Goal: Transaction & Acquisition: Purchase product/service

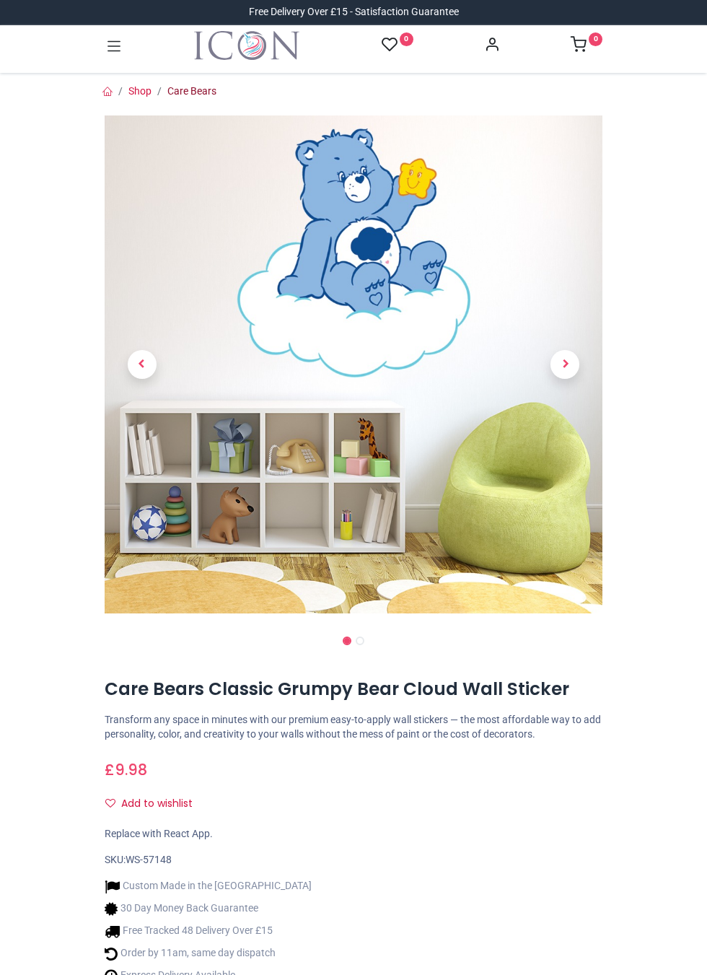
click at [180, 92] on link "Care Bears" at bounding box center [191, 91] width 49 height 12
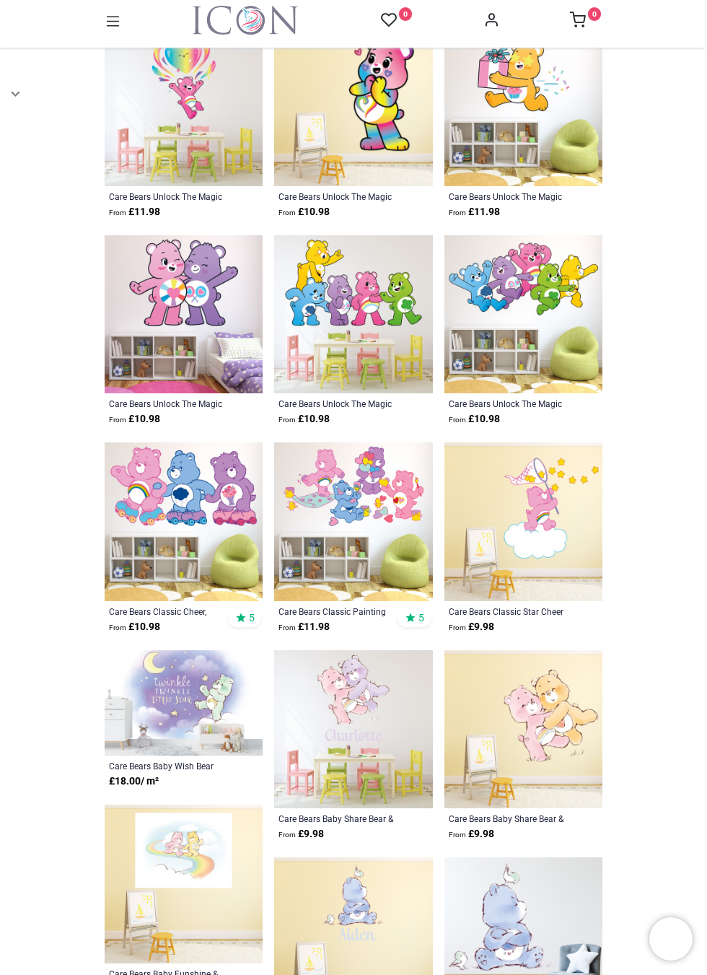
scroll to position [1426, 0]
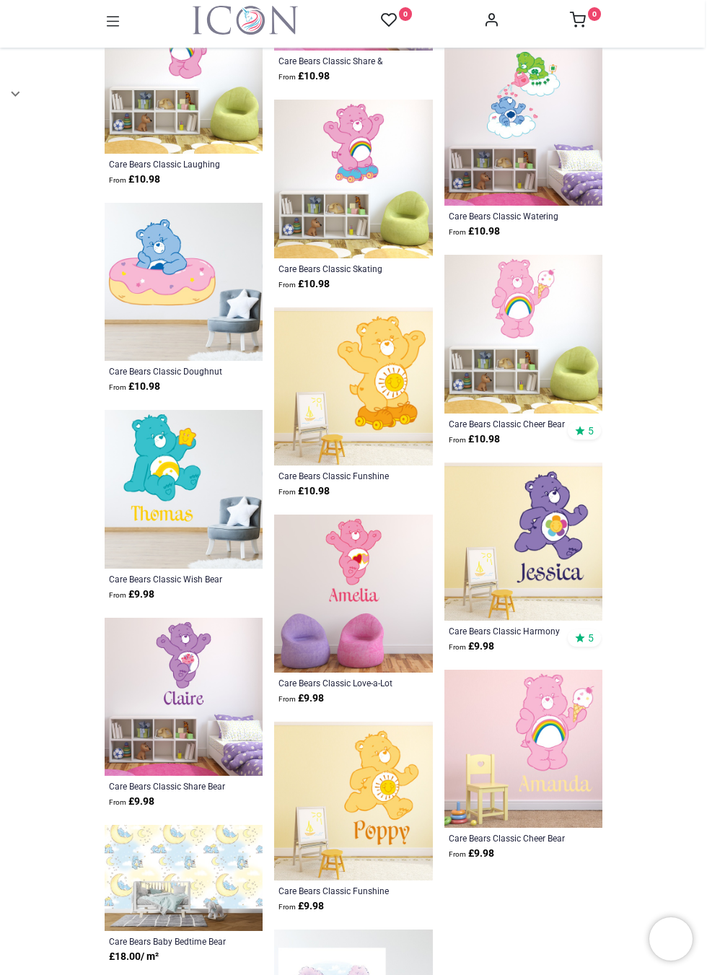
scroll to position [3381, 0]
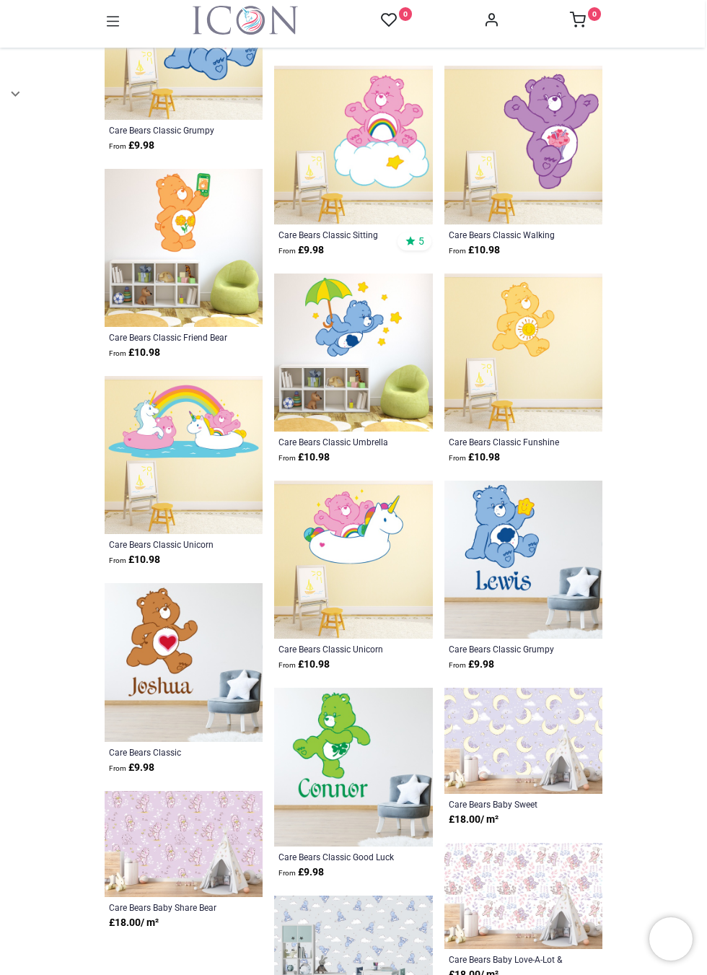
scroll to position [5218, 0]
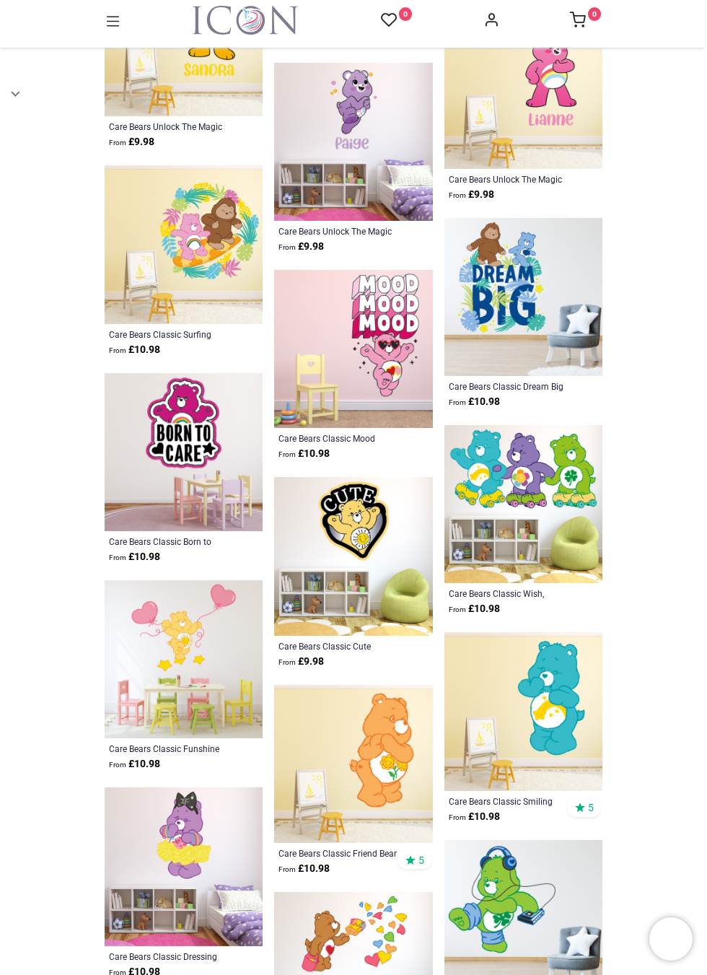
scroll to position [7084, 0]
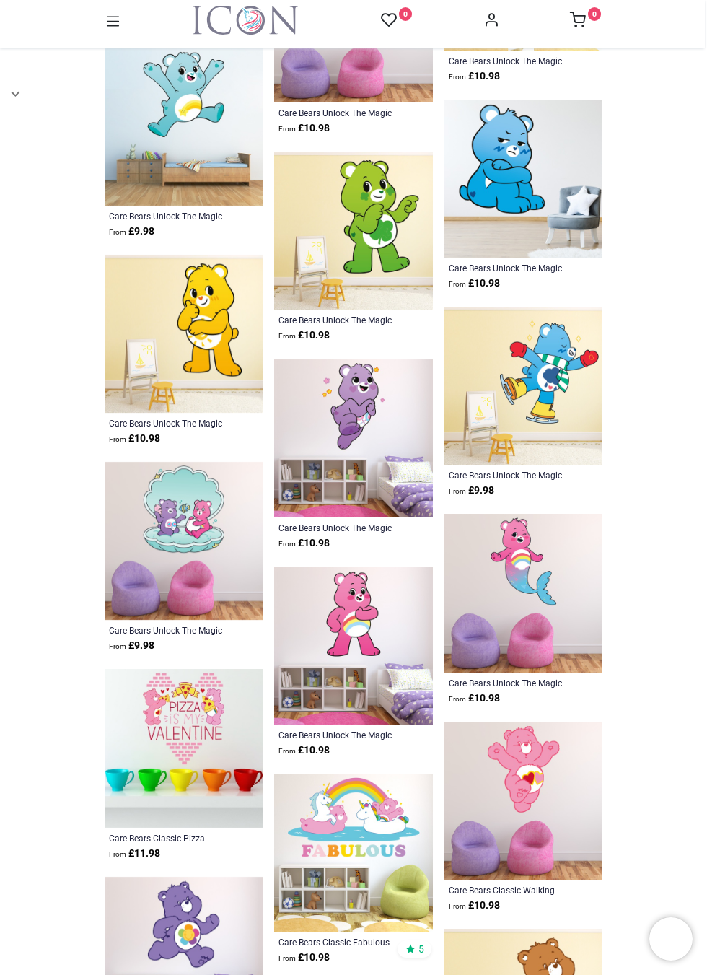
scroll to position [8154, 0]
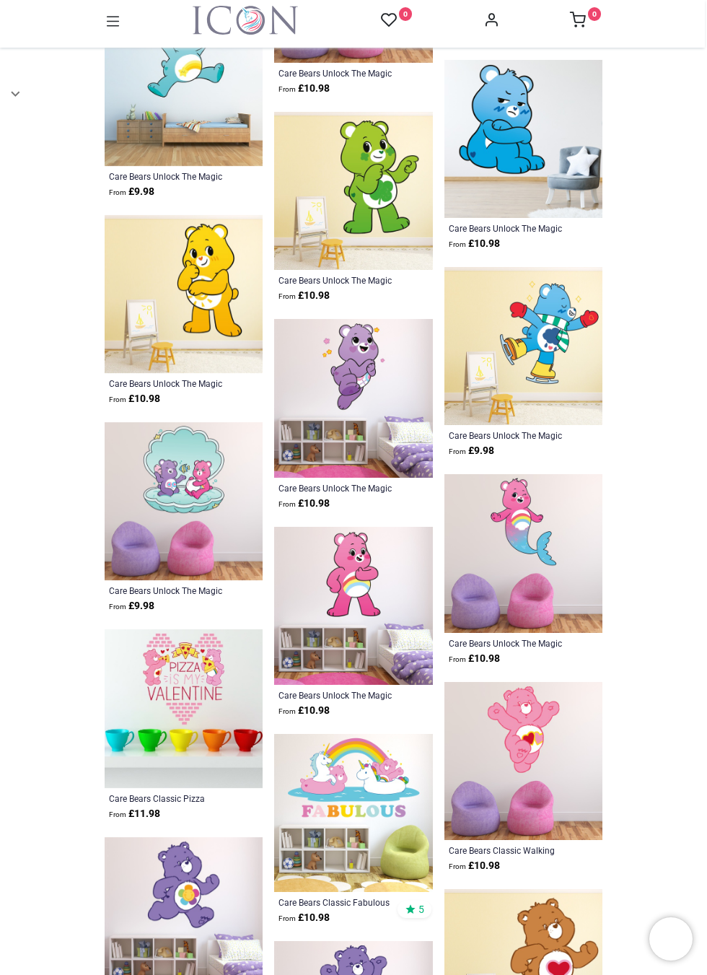
click at [330, 345] on img at bounding box center [353, 398] width 158 height 158
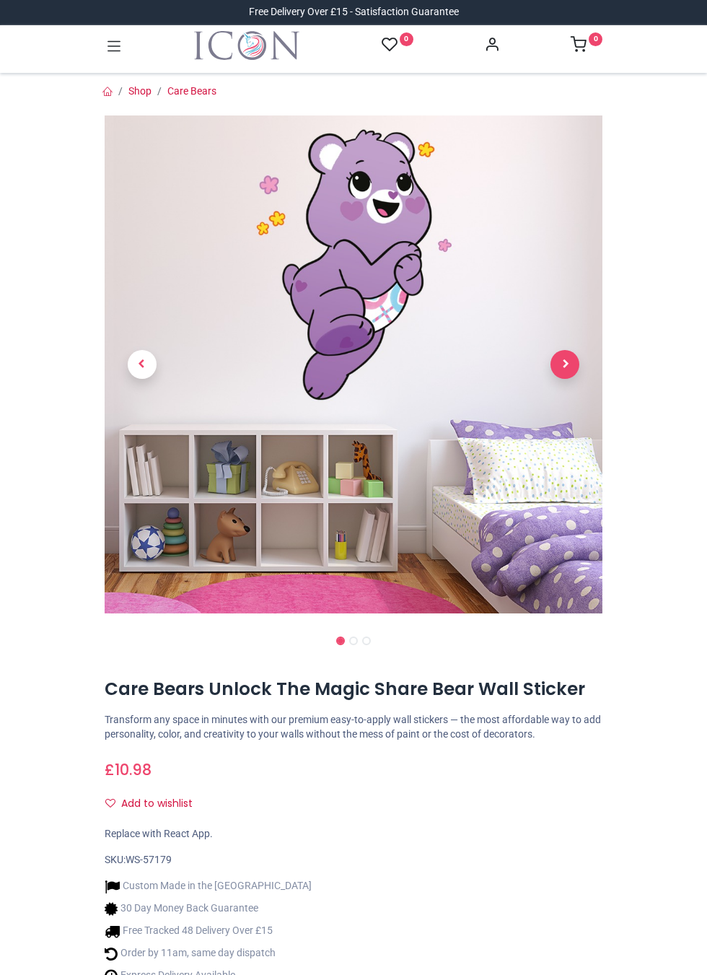
click at [564, 364] on span "Next" at bounding box center [565, 364] width 29 height 29
click at [567, 367] on span "Next" at bounding box center [565, 364] width 29 height 29
click at [556, 358] on link at bounding box center [565, 365] width 75 height 349
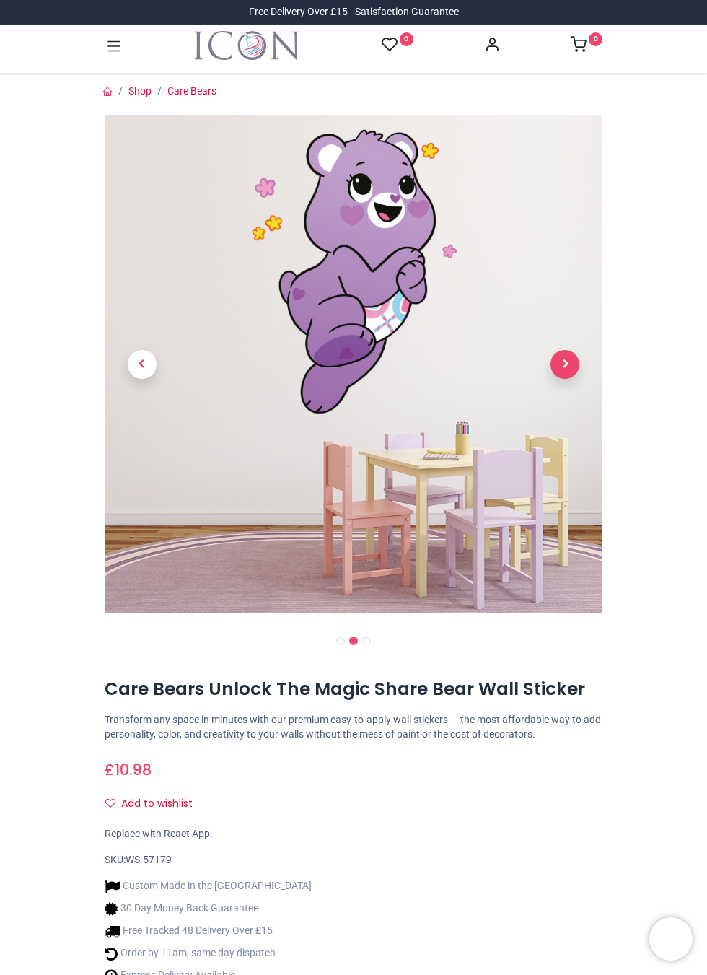
click at [562, 361] on span "Next" at bounding box center [565, 364] width 29 height 29
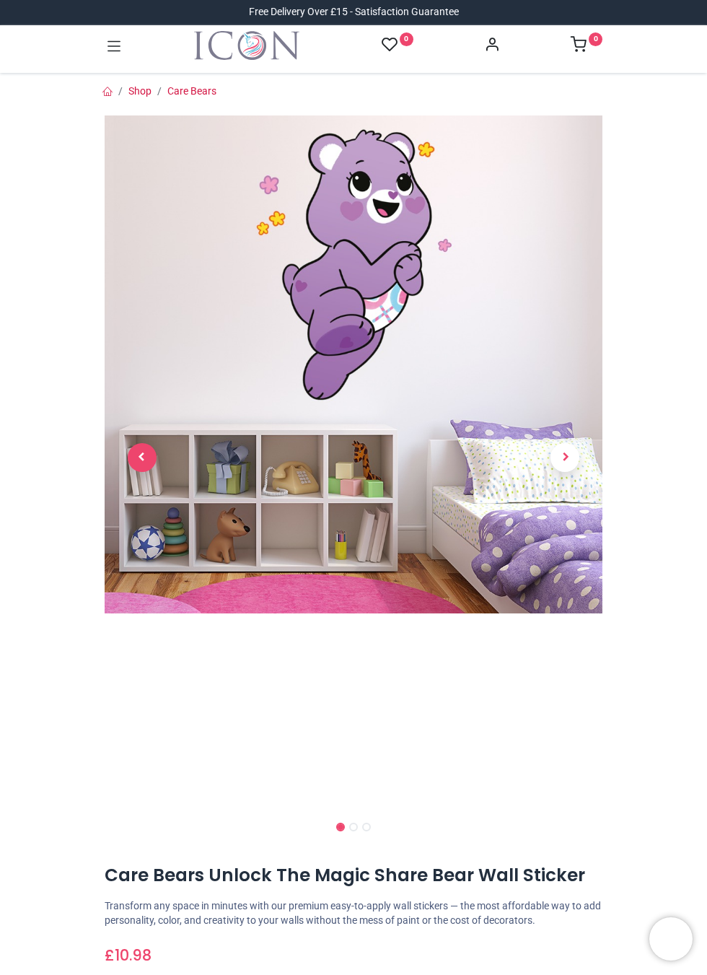
click at [139, 457] on span "Previous" at bounding box center [142, 457] width 29 height 29
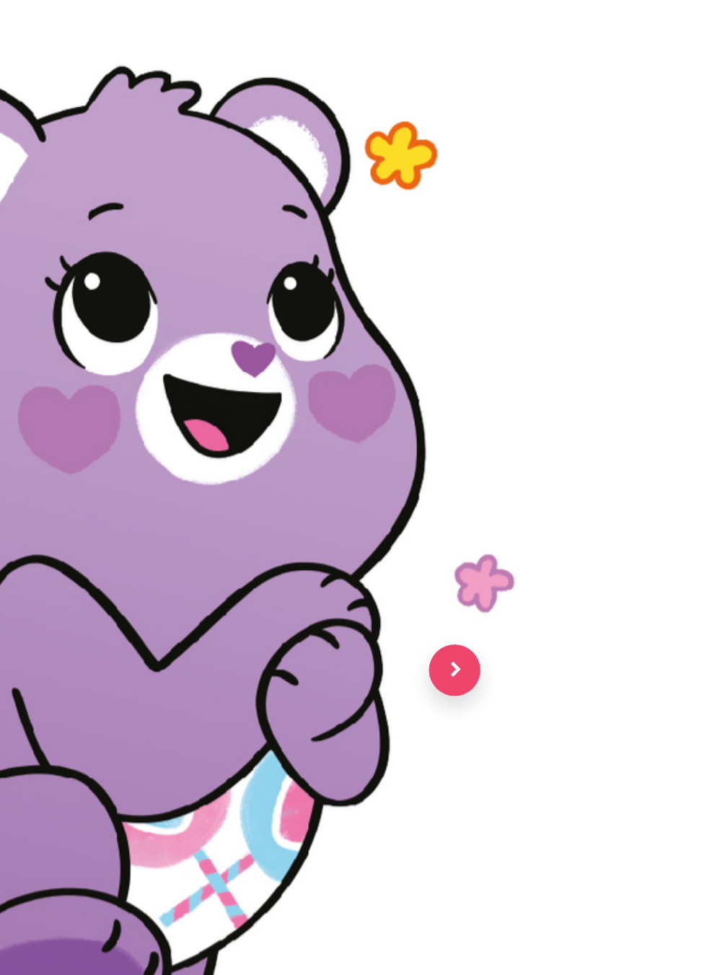
click at [564, 457] on span "Next" at bounding box center [565, 457] width 29 height 29
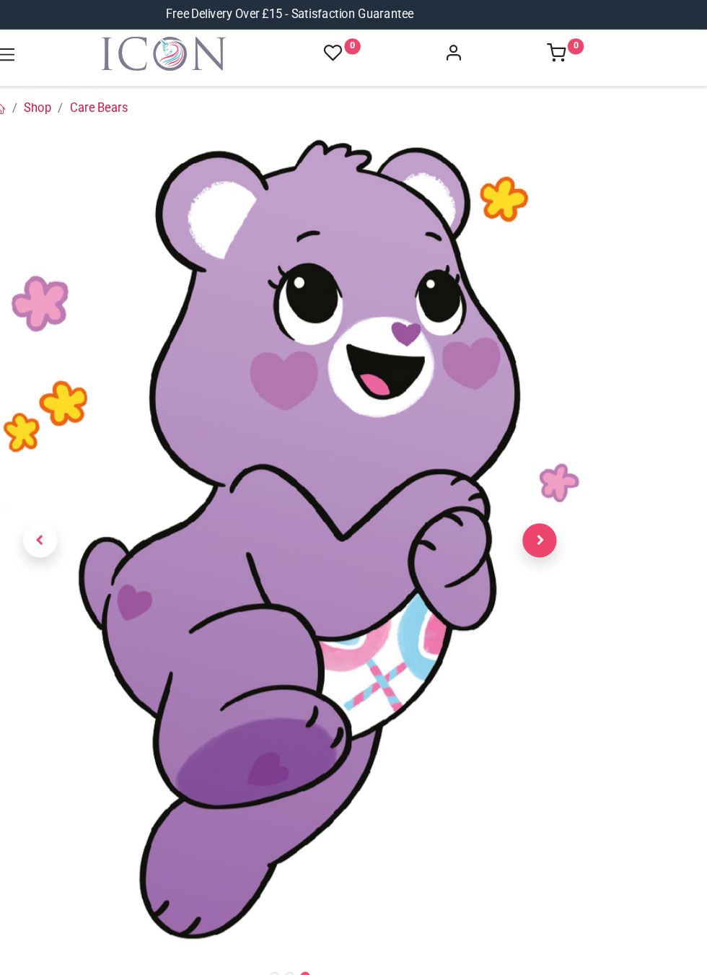
click at [564, 460] on span "Next" at bounding box center [565, 457] width 29 height 29
